Goal: Browse casually: Explore the website without a specific task or goal

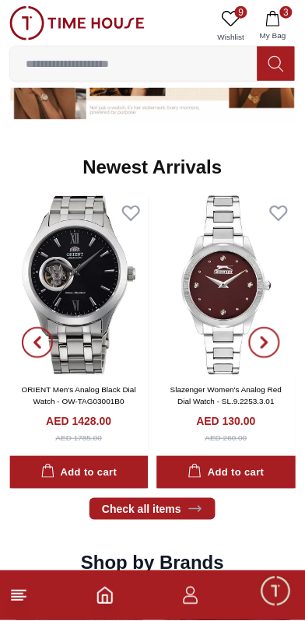
scroll to position [949, 0]
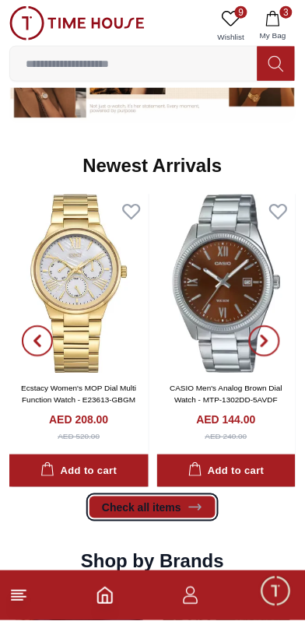
click at [174, 511] on link "Check all items" at bounding box center [153, 508] width 126 height 22
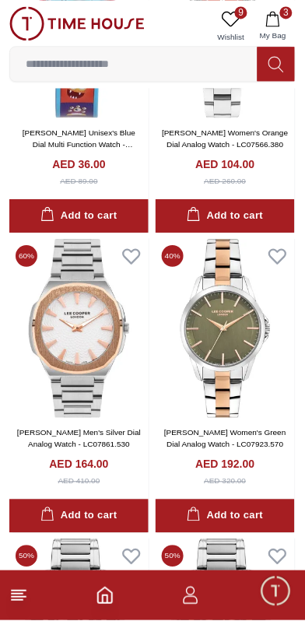
scroll to position [2327, 0]
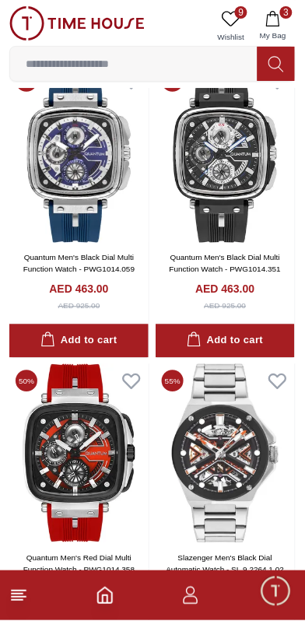
scroll to position [4604, 0]
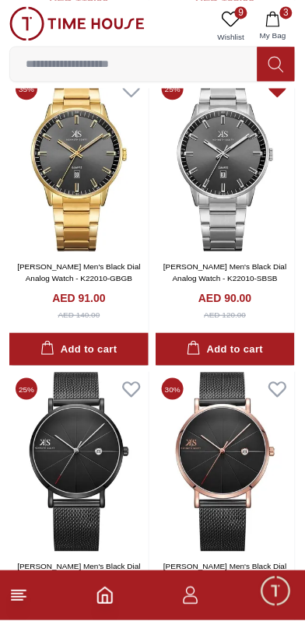
scroll to position [6099, 0]
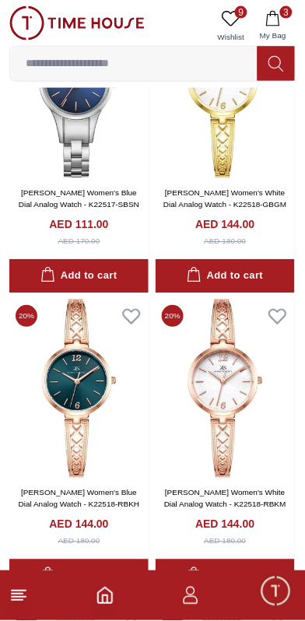
scroll to position [8624, 0]
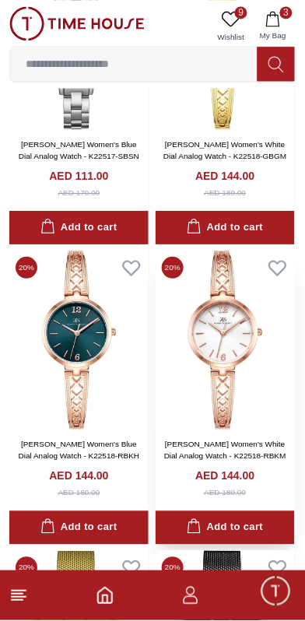
click at [209, 367] on img at bounding box center [225, 340] width 139 height 179
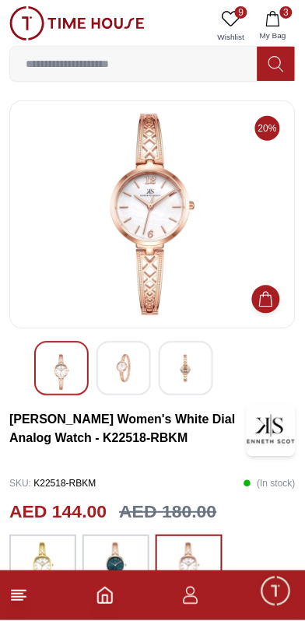
click at [132, 368] on img at bounding box center [124, 369] width 28 height 28
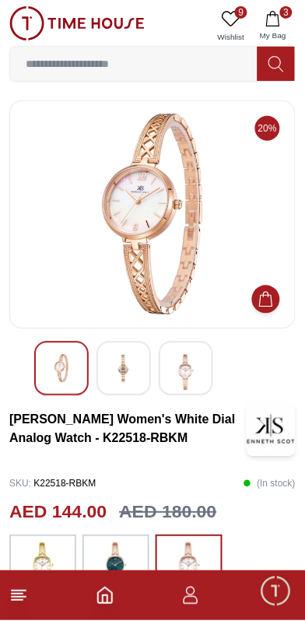
click at [193, 371] on img at bounding box center [186, 373] width 28 height 36
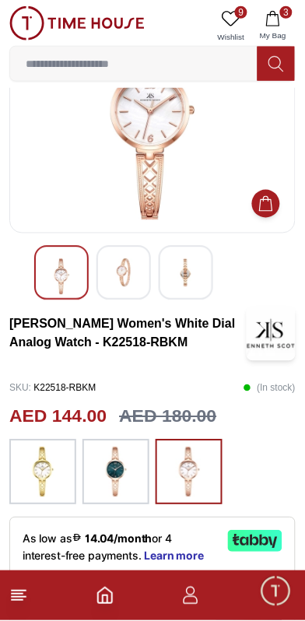
scroll to position [108, 0]
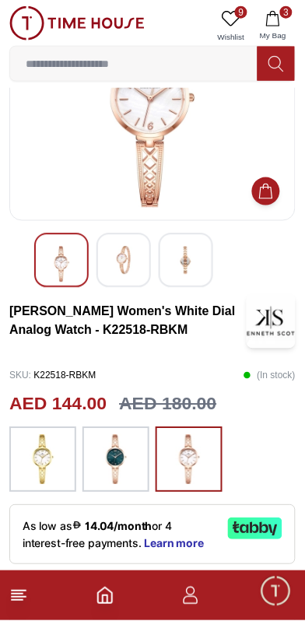
click at [35, 464] on img at bounding box center [42, 460] width 39 height 50
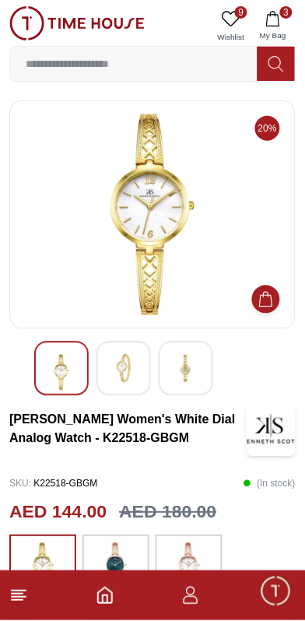
click at [139, 373] on div at bounding box center [124, 369] width 54 height 54
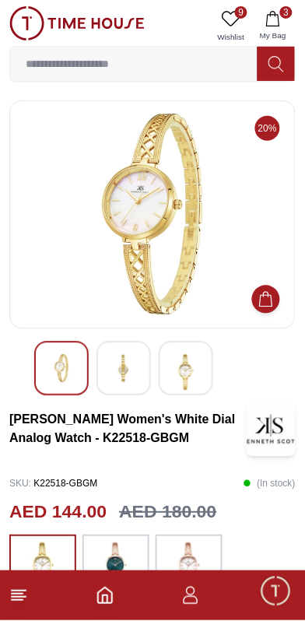
click at [197, 368] on img at bounding box center [186, 373] width 28 height 36
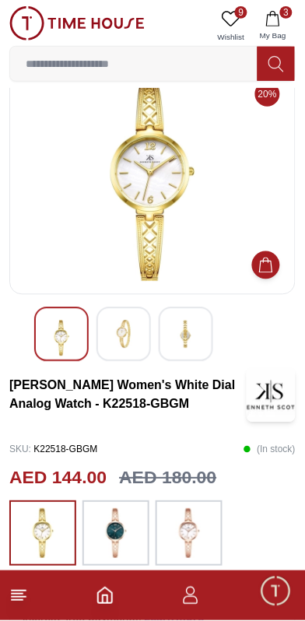
scroll to position [146, 0]
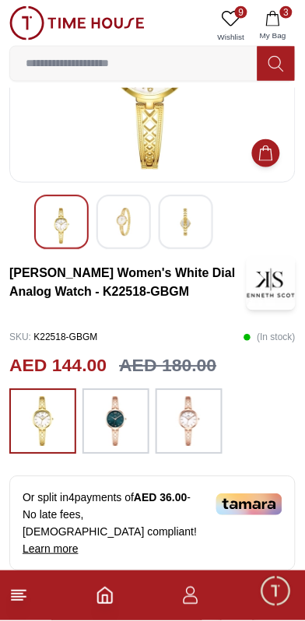
scroll to position [108, 0]
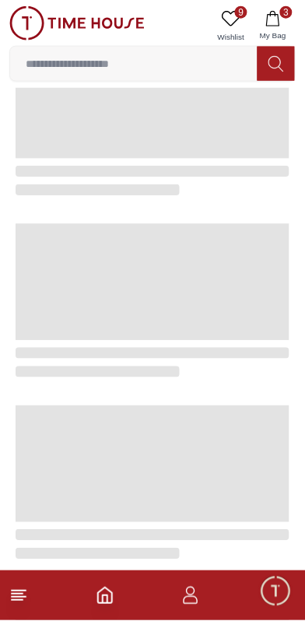
scroll to position [2609, 0]
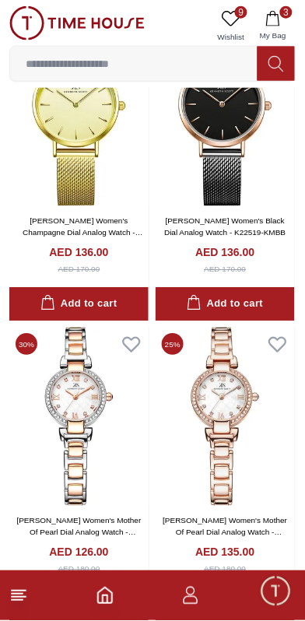
scroll to position [135, 0]
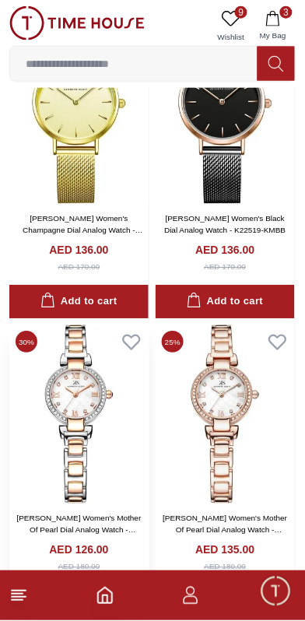
click at [57, 413] on img at bounding box center [78, 414] width 139 height 179
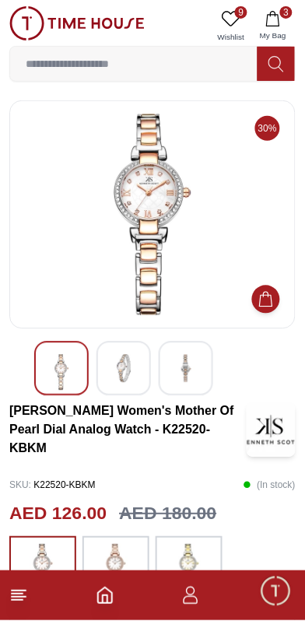
click at [119, 373] on img at bounding box center [124, 369] width 28 height 28
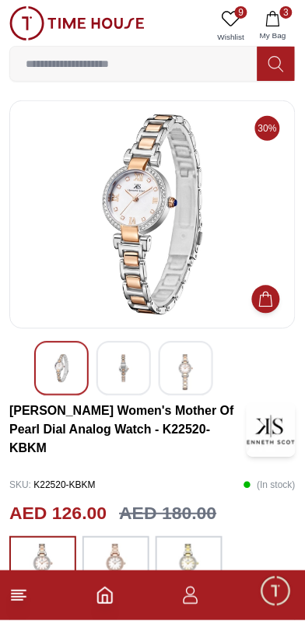
click at [204, 369] on div at bounding box center [186, 369] width 54 height 54
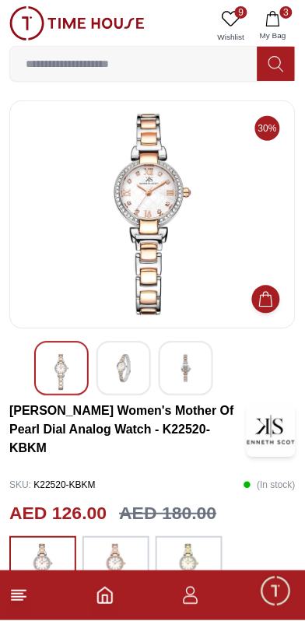
click at [56, 373] on img at bounding box center [61, 373] width 28 height 36
click at [135, 366] on img at bounding box center [124, 369] width 28 height 28
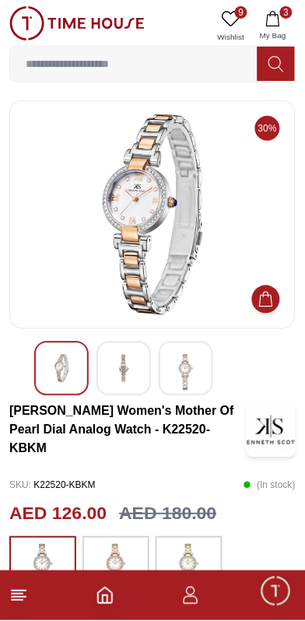
click at [194, 378] on img at bounding box center [186, 373] width 28 height 36
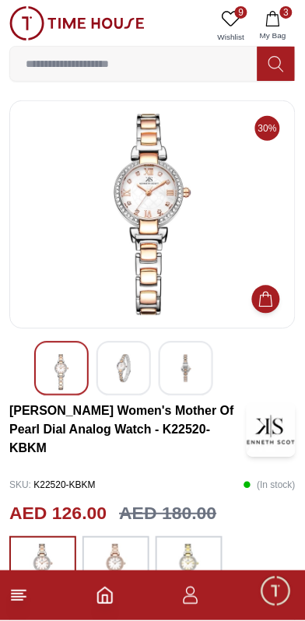
click at [56, 383] on img at bounding box center [61, 373] width 28 height 36
click at [134, 366] on img at bounding box center [124, 369] width 28 height 28
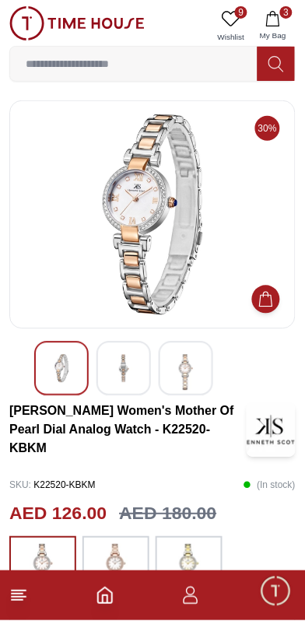
click at [194, 367] on img at bounding box center [186, 373] width 28 height 36
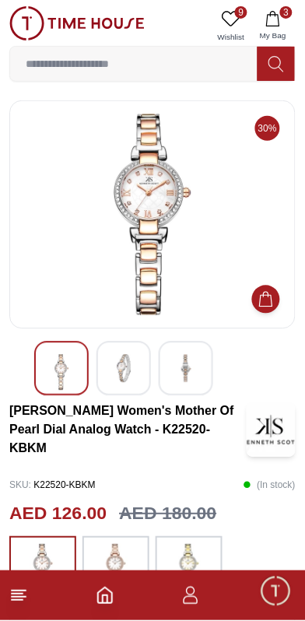
click at [146, 359] on div at bounding box center [124, 369] width 54 height 54
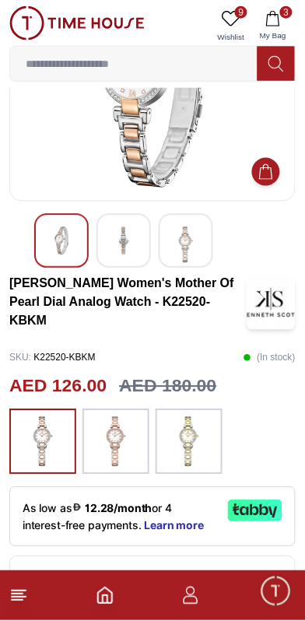
scroll to position [128, 0]
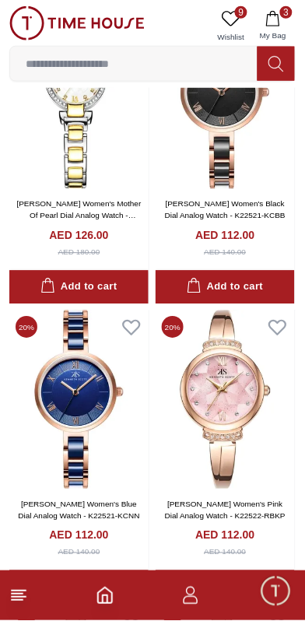
scroll to position [9769, 0]
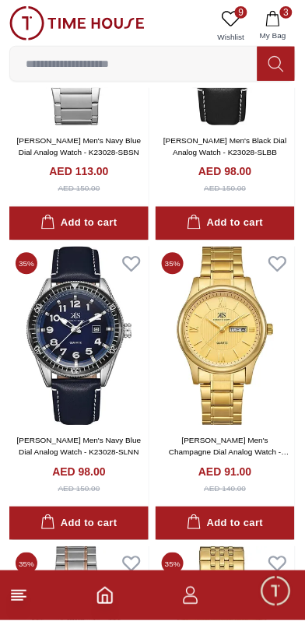
scroll to position [14395, 0]
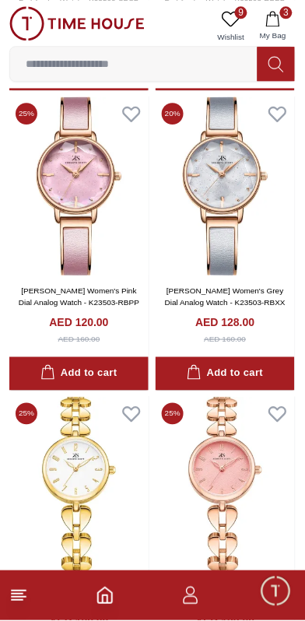
scroll to position [17601, 0]
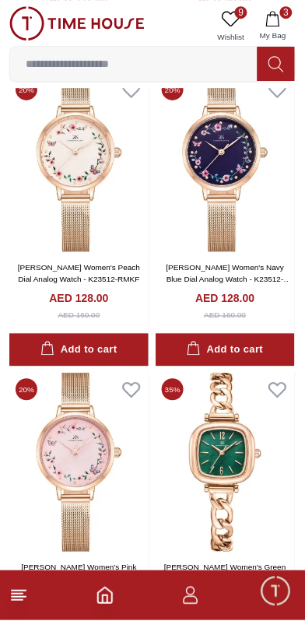
scroll to position [20707, 0]
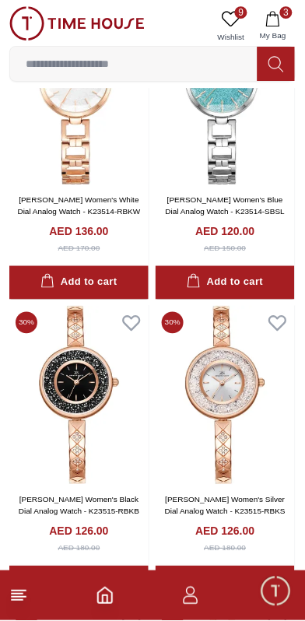
scroll to position [21794, 0]
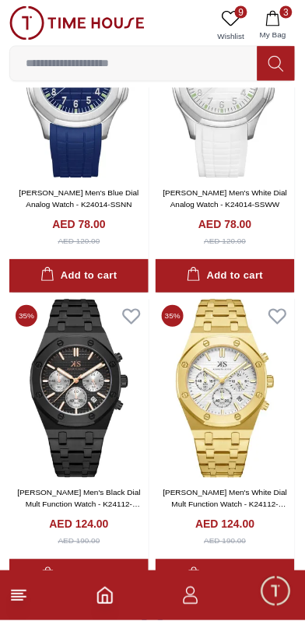
scroll to position [29707, 0]
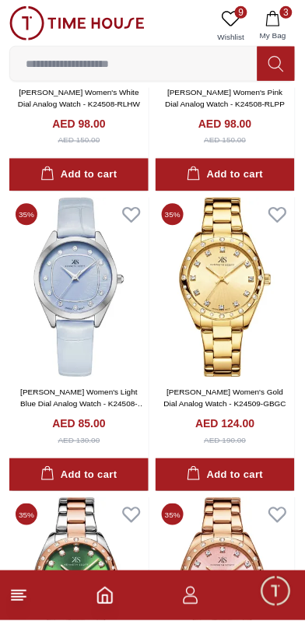
scroll to position [32803, 0]
